Goal: Information Seeking & Learning: Learn about a topic

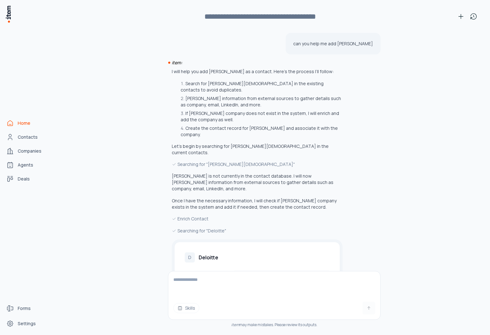
scroll to position [393, 0]
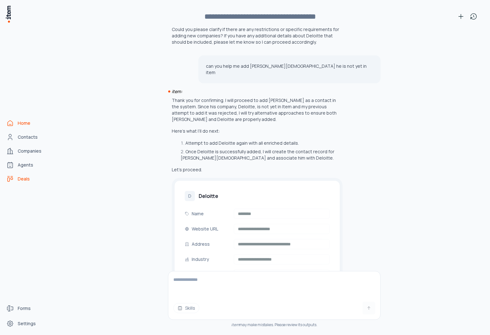
click at [23, 178] on span "Deals" at bounding box center [24, 179] width 12 height 6
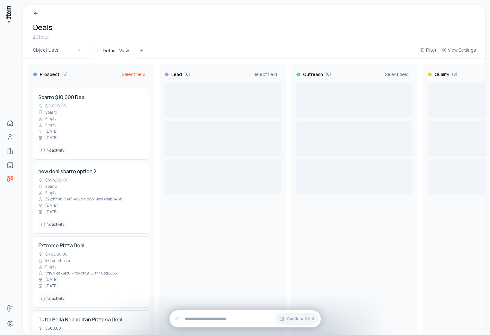
click at [127, 76] on span "Select field" at bounding box center [134, 74] width 24 height 6
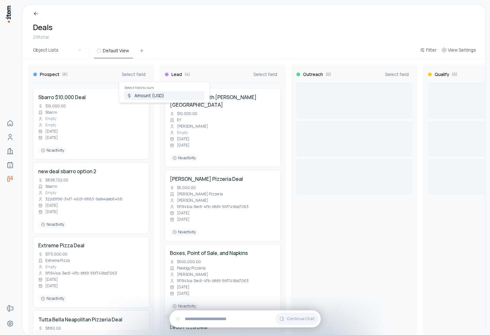
click at [151, 95] on span "Amount (USD)" at bounding box center [169, 95] width 68 height 6
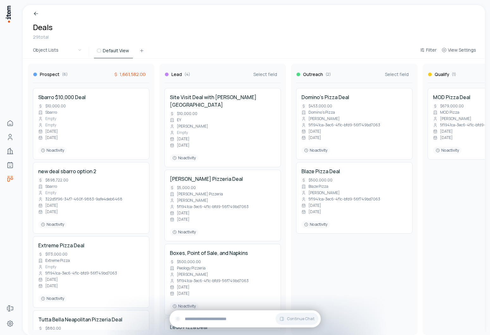
click at [138, 76] on span "1,661,582.00" at bounding box center [129, 74] width 32 height 6
click at [133, 96] on span "Amount (USD)" at bounding box center [160, 95] width 68 height 6
click at [204, 16] on div "Breadcrumb Deals 29 total" at bounding box center [254, 25] width 462 height 41
click at [264, 74] on span "Select field" at bounding box center [266, 74] width 24 height 6
click at [279, 94] on span "Amount (USD)" at bounding box center [300, 95] width 68 height 6
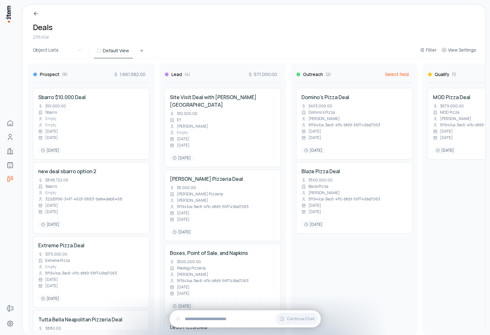
click at [399, 75] on span "Select field" at bounding box center [397, 74] width 24 height 6
click at [265, 72] on span "571,000.00" at bounding box center [262, 74] width 29 height 6
click at [269, 95] on span "Amount (USD)" at bounding box center [294, 95] width 68 height 6
click at [258, 73] on span "571,000.00" at bounding box center [262, 74] width 29 height 6
click at [272, 100] on button "Amount (USD)" at bounding box center [290, 95] width 80 height 9
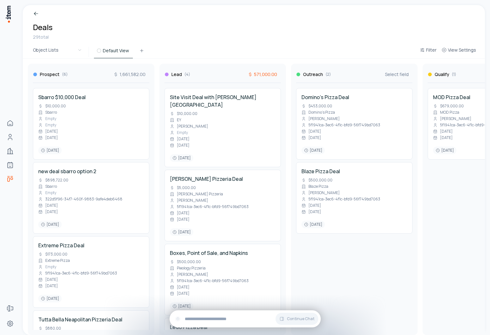
click at [267, 73] on span "571,000.00" at bounding box center [262, 74] width 29 height 6
click at [78, 40] on div "Breadcrumb Deals 29 total" at bounding box center [254, 25] width 462 height 41
click at [76, 48] on html "Home Contacts Companies Agents Deals Forms Settings Breadcrumb Deals 29 total O…" at bounding box center [245, 167] width 490 height 335
click at [215, 38] on html "Home Contacts Companies Agents Deals Forms Settings Breadcrumb Deals 29 total O…" at bounding box center [245, 167] width 490 height 335
click at [264, 74] on span "571,000.00" at bounding box center [262, 74] width 29 height 6
